Goal: Find specific page/section: Find specific page/section

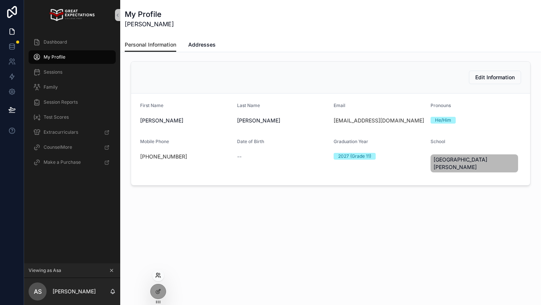
click at [158, 275] on icon at bounding box center [158, 275] width 6 height 6
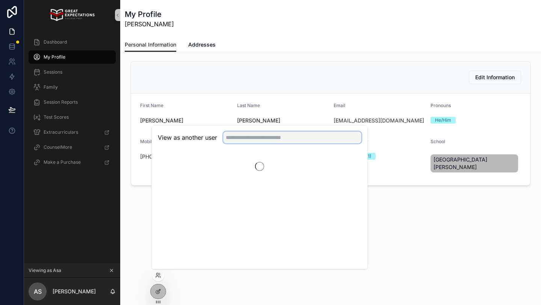
click at [234, 134] on input "text" at bounding box center [292, 137] width 138 height 12
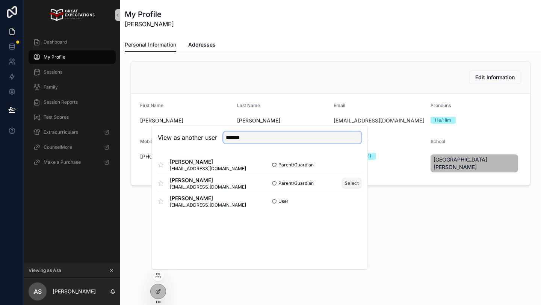
type input "*******"
click at [354, 183] on button "Select" at bounding box center [352, 183] width 20 height 11
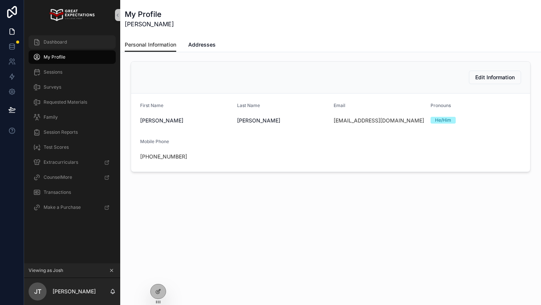
click at [52, 41] on span "Dashboard" at bounding box center [55, 42] width 23 height 6
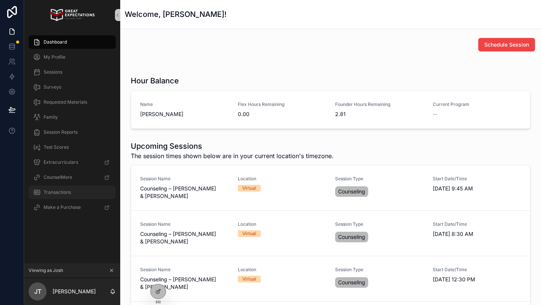
click at [78, 193] on div "Transactions" at bounding box center [72, 192] width 78 height 12
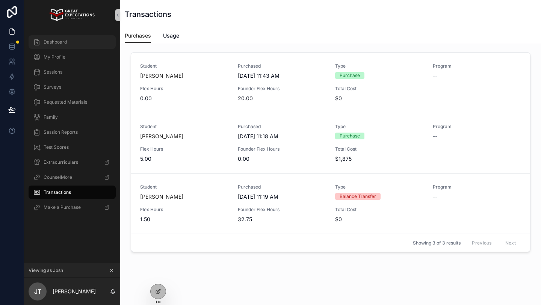
click at [56, 42] on span "Dashboard" at bounding box center [55, 42] width 23 height 6
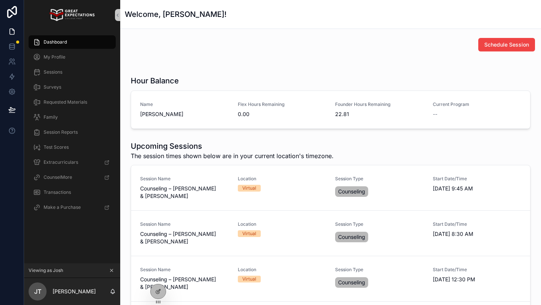
click at [110, 268] on icon "scrollable content" at bounding box center [111, 270] width 5 height 5
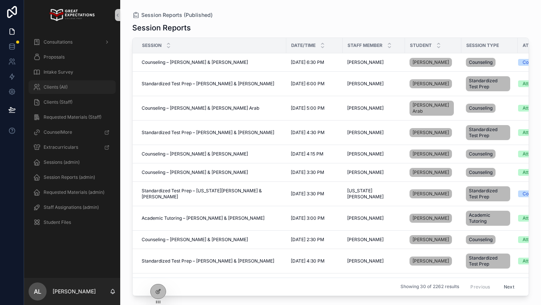
click at [65, 84] on span "Clients (All)" at bounding box center [56, 87] width 24 height 6
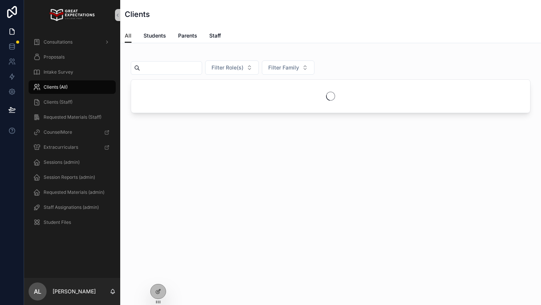
click at [177, 68] on input "scrollable content" at bounding box center [171, 68] width 62 height 11
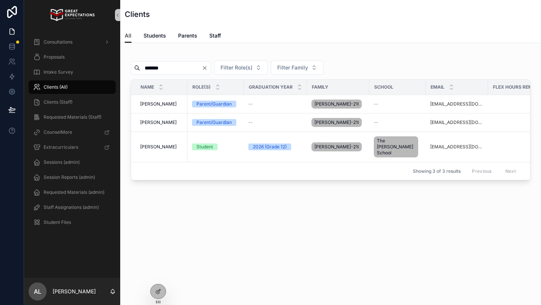
type input "*******"
